Goal: Information Seeking & Learning: Learn about a topic

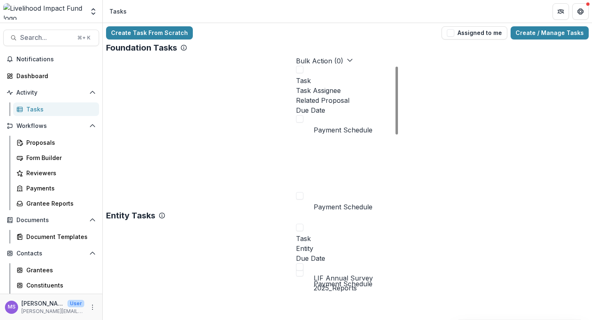
click at [296, 87] on div "Task Assignee" at bounding box center [347, 90] width 103 height 10
click at [264, 106] on input at bounding box center [259, 111] width 66 height 10
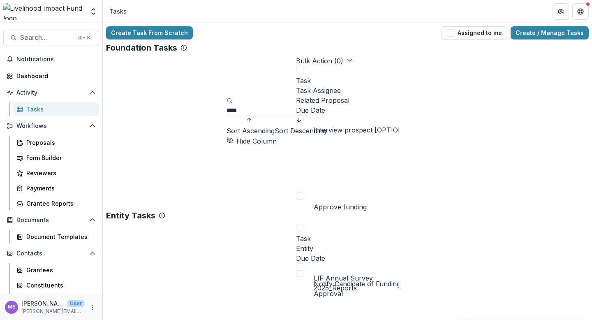
type input "****"
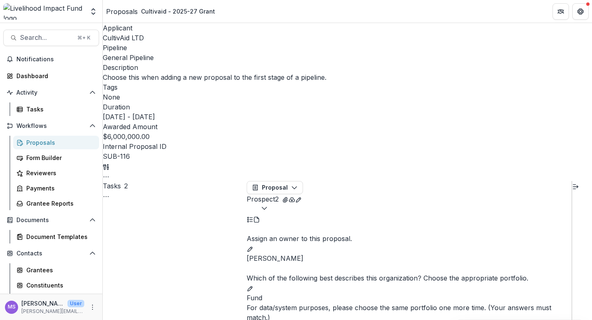
click at [267, 205] on icon "button" at bounding box center [264, 208] width 7 height 7
click at [347, 213] on span "New Lead" at bounding box center [348, 217] width 53 height 9
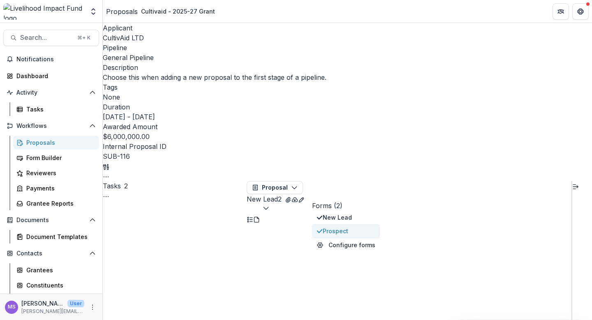
click at [342, 226] on span "Prospect" at bounding box center [348, 230] width 53 height 9
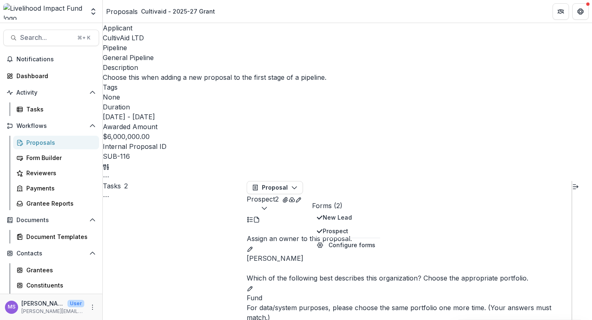
click at [322, 263] on div at bounding box center [408, 268] width 325 height 10
click at [267, 205] on icon "button" at bounding box center [264, 208] width 7 height 7
click at [342, 213] on span "New Lead" at bounding box center [348, 217] width 53 height 9
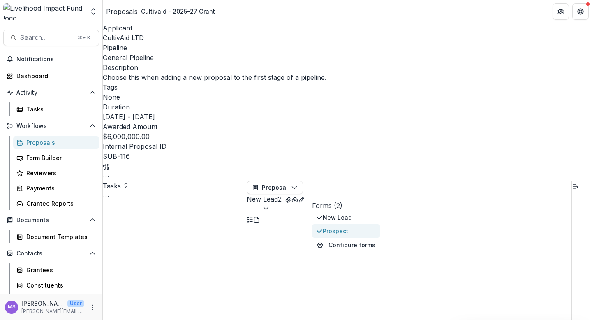
click at [340, 226] on span "Prospect" at bounding box center [348, 230] width 53 height 9
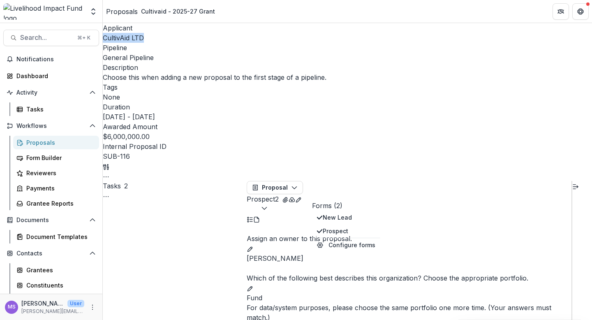
drag, startPoint x: 143, startPoint y: 38, endPoint x: 105, endPoint y: 37, distance: 38.2
click at [105, 37] on div "Applicant CultivAid LTD Pipeline General Pipeline Description Choose this when …" at bounding box center [347, 102] width 489 height 158
copy span "CultivAid LTD"
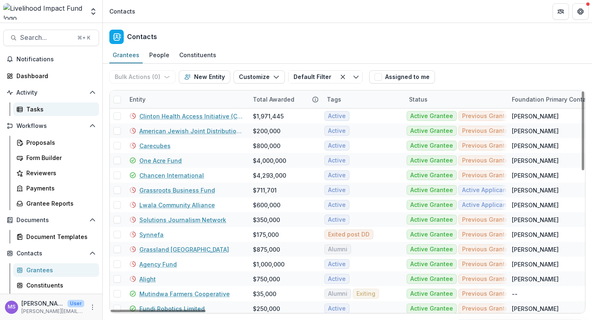
click at [37, 109] on div "Tasks" at bounding box center [59, 109] width 66 height 9
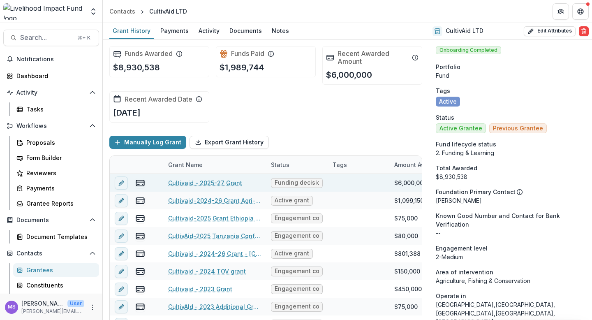
click at [288, 183] on span "Funding decision" at bounding box center [296, 182] width 44 height 7
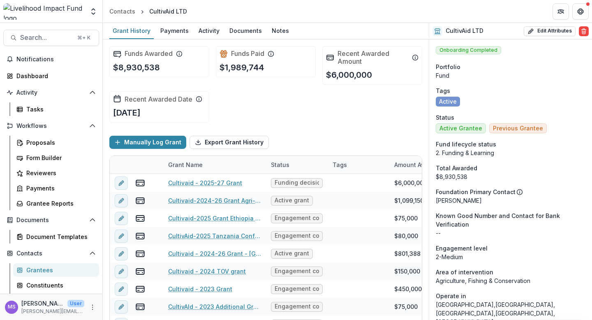
click at [318, 118] on div "Funds Awarded $8,930,538 Funds Paid $1,989,744 Recent Awarded Amount $6,000,000…" at bounding box center [265, 84] width 313 height 90
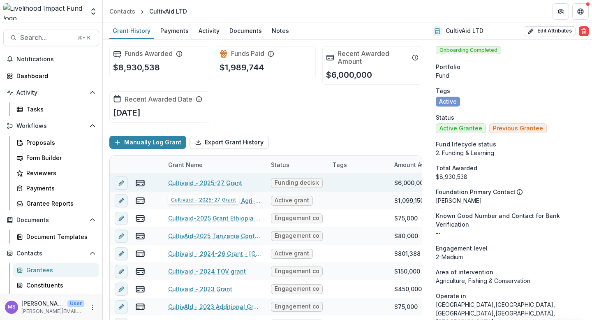
click at [205, 182] on link "Cultivaid - 2025-27 Grant" at bounding box center [205, 182] width 74 height 9
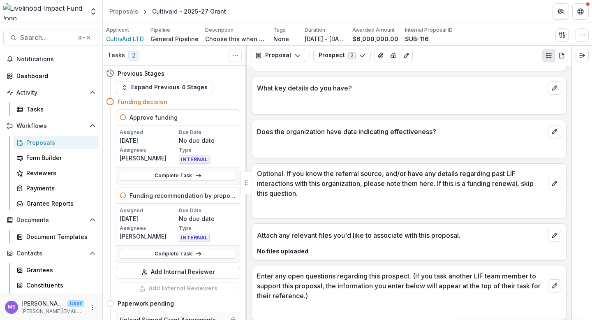
scroll to position [709, 0]
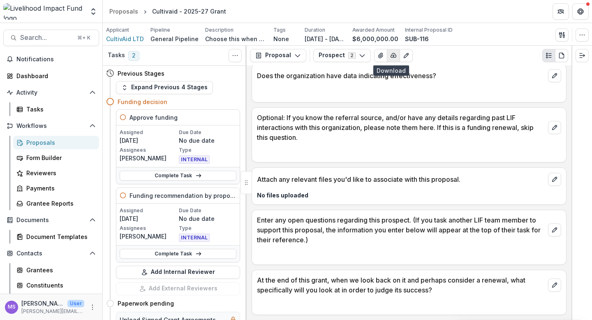
click at [390, 55] on icon "button" at bounding box center [393, 55] width 7 height 7
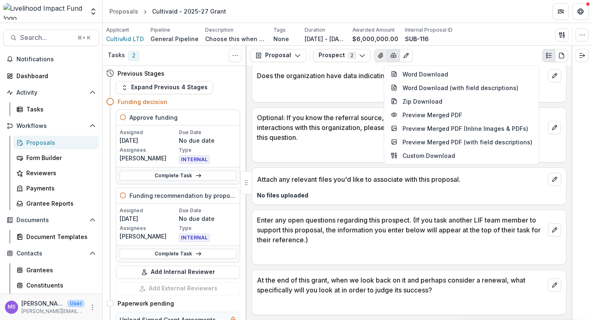
click at [378, 55] on icon "View Attached Files" at bounding box center [380, 55] width 5 height 5
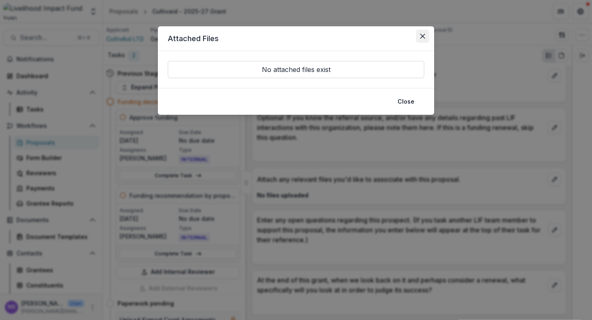
click at [424, 32] on button "Close" at bounding box center [422, 36] width 13 height 13
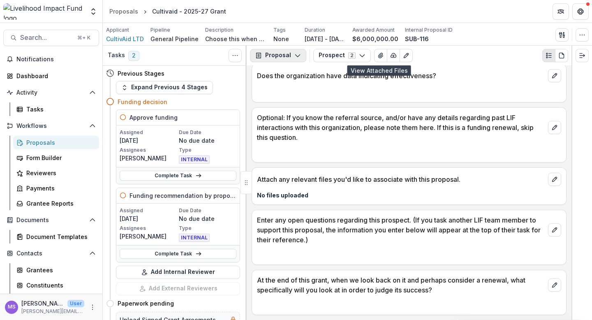
click at [294, 53] on icon "button" at bounding box center [297, 55] width 7 height 7
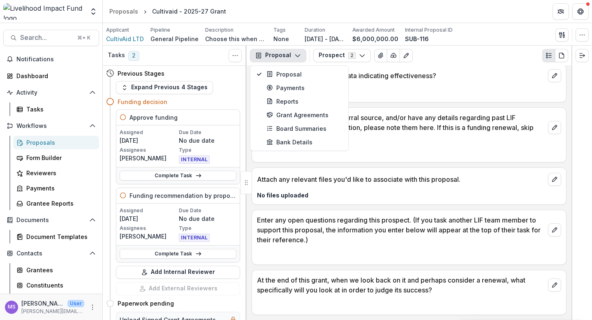
click at [294, 53] on icon "button" at bounding box center [297, 55] width 7 height 7
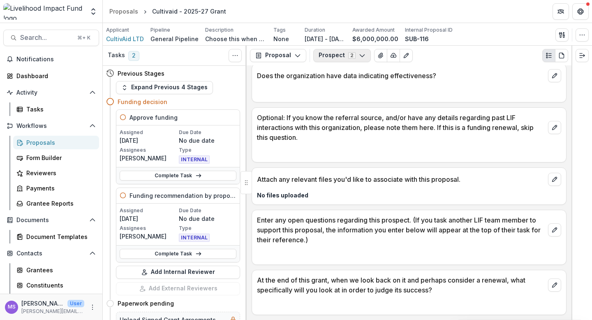
click at [359, 56] on polyline "button" at bounding box center [361, 56] width 5 height 2
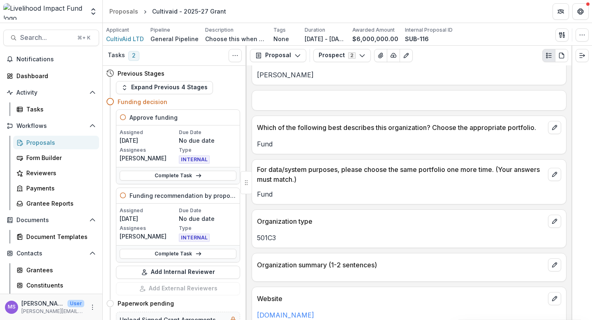
scroll to position [0, 0]
